Goal: Find specific page/section: Find specific page/section

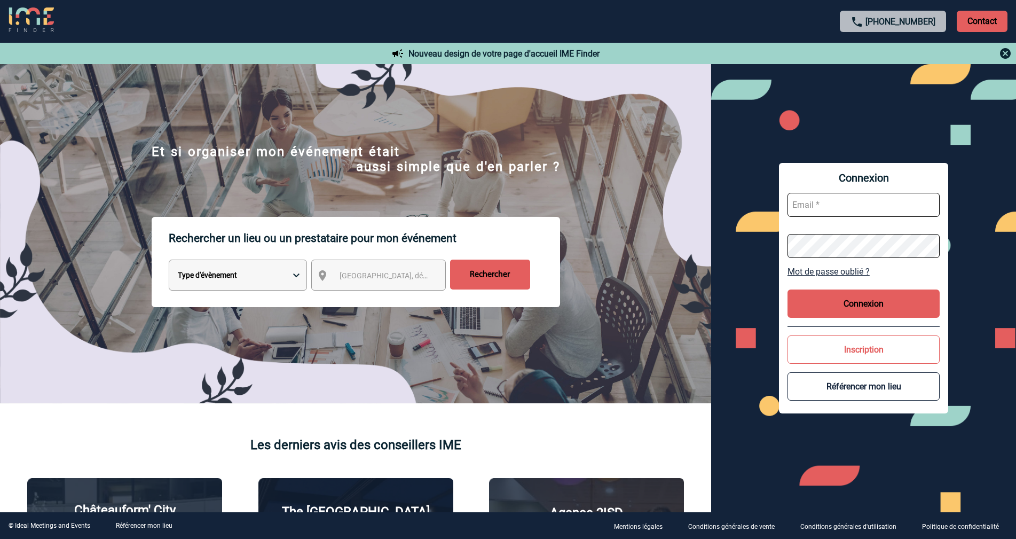
type input "fbolus"
click at [488, 275] on input "Rechercher" at bounding box center [490, 274] width 80 height 30
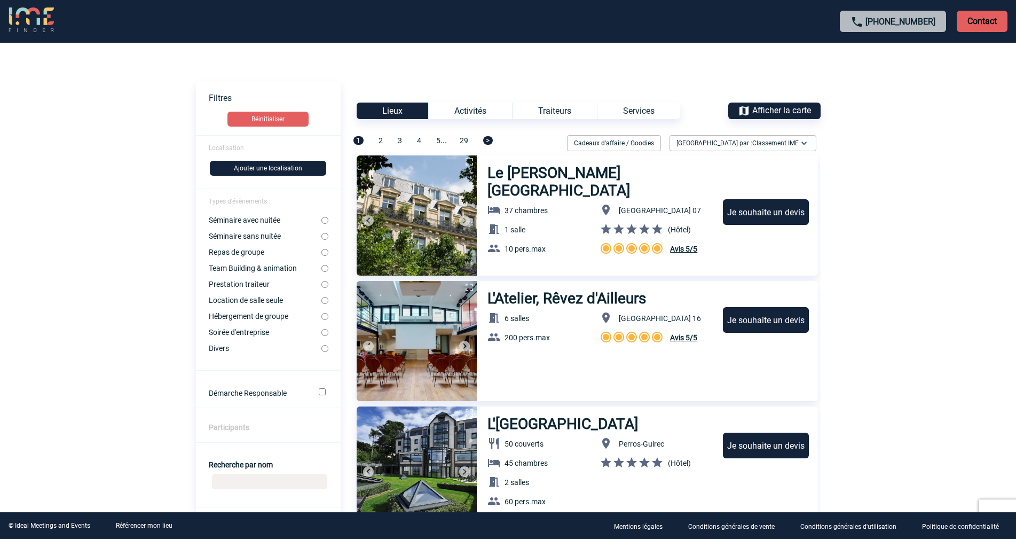
click at [323, 219] on input "Séminaire avec nuitée" at bounding box center [324, 220] width 7 height 7
radio input "true"
